Goal: Find contact information: Find contact information

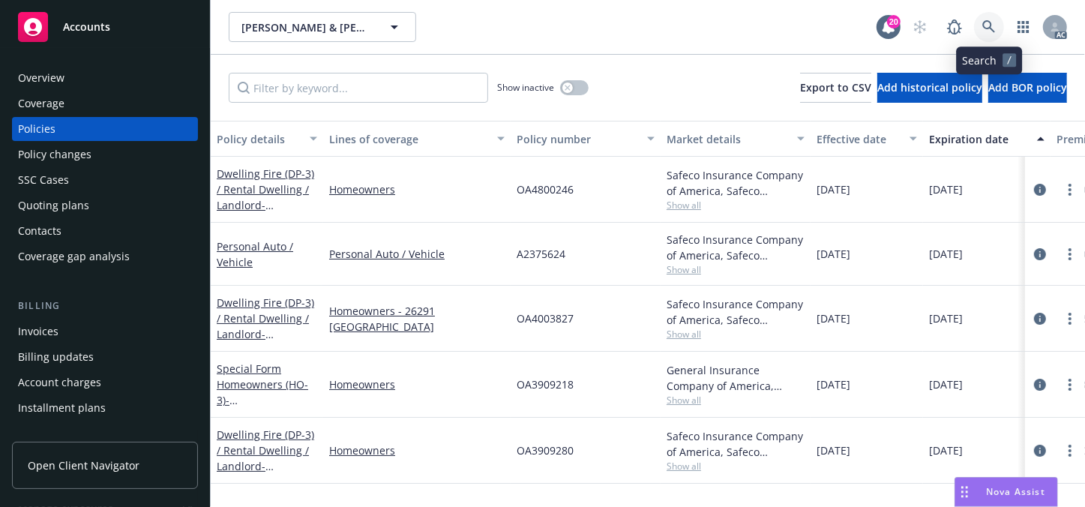
click at [995, 22] on icon at bounding box center [988, 26] width 13 height 13
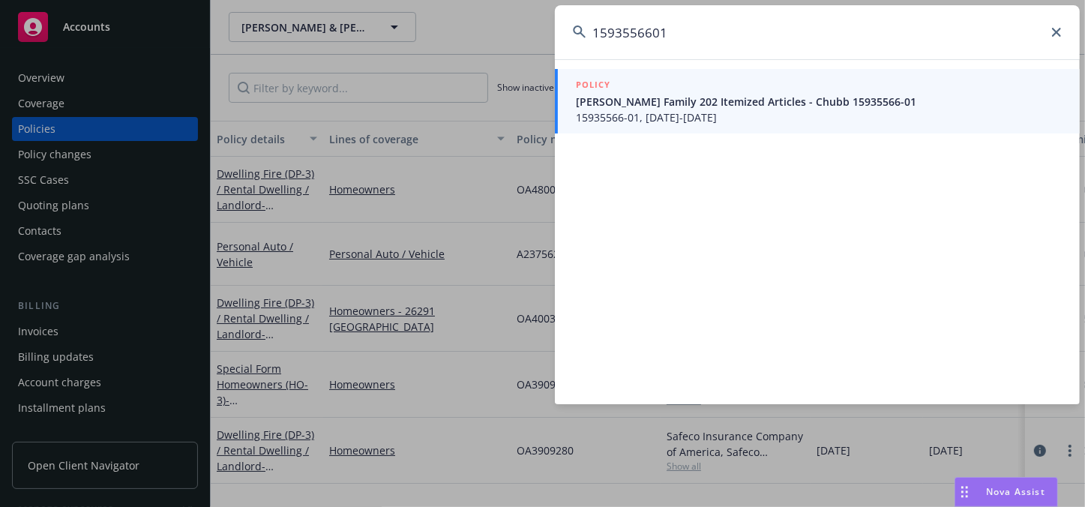
type input "1593556601"
click at [657, 110] on span "15935566-01, [DATE]-[DATE]" at bounding box center [819, 117] width 486 height 16
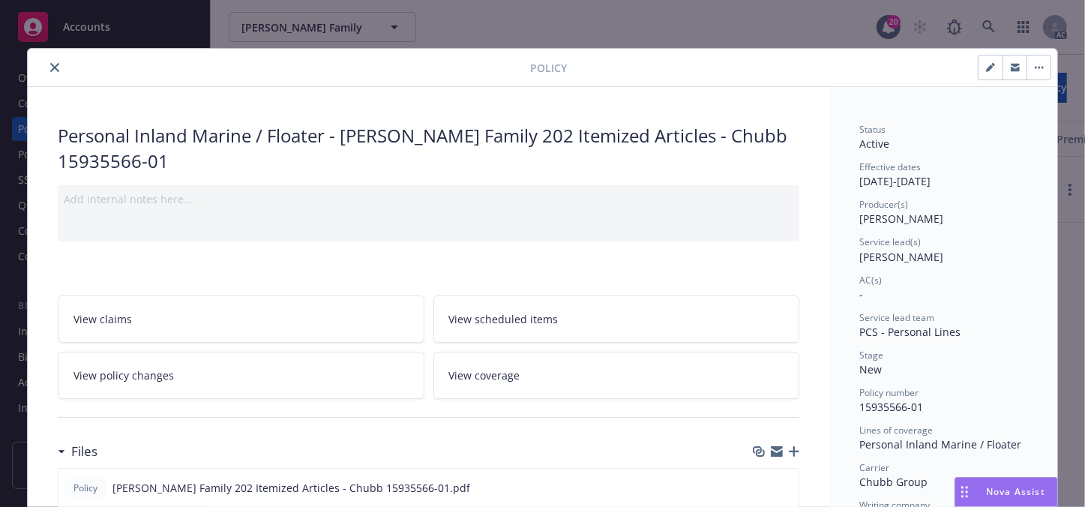
click at [46, 67] on button "close" at bounding box center [55, 67] width 18 height 18
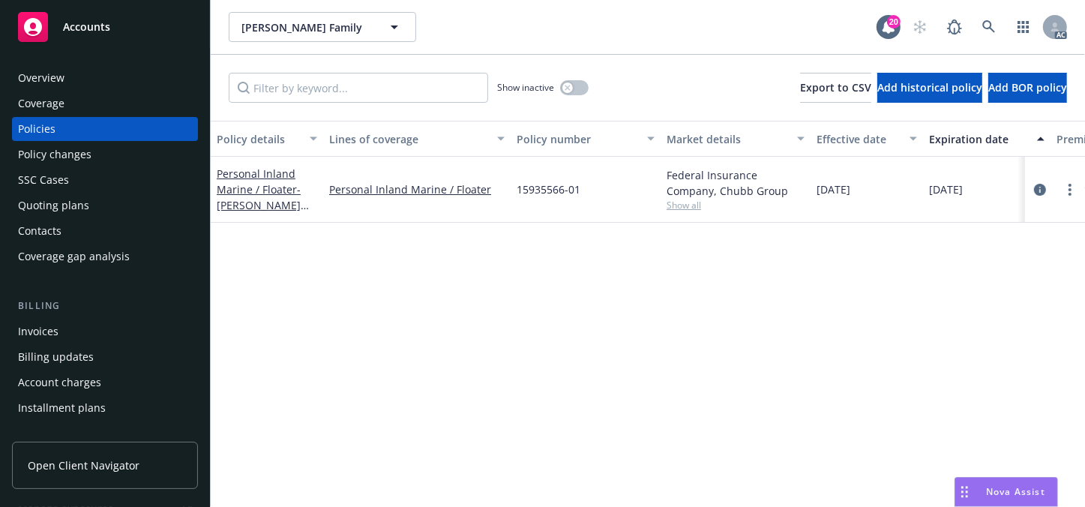
click at [62, 69] on div "Overview" at bounding box center [41, 78] width 46 height 24
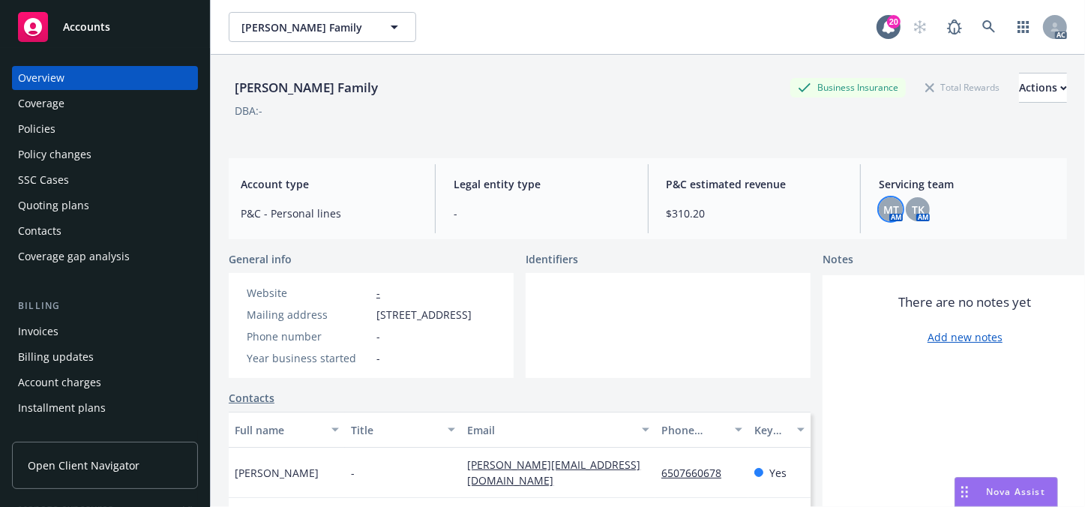
click at [884, 210] on span "MT" at bounding box center [891, 210] width 16 height 16
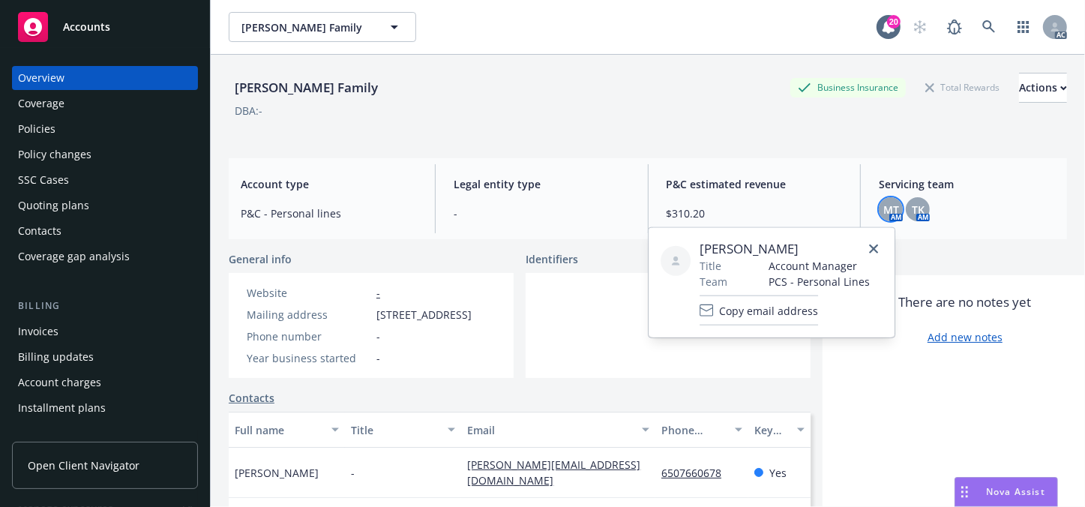
drag, startPoint x: 703, startPoint y: 241, endPoint x: 802, endPoint y: 244, distance: 99.0
click at [802, 244] on span "[PERSON_NAME]" at bounding box center [784, 249] width 170 height 18
copy span "[PERSON_NAME]"
